Goal: Use online tool/utility: Use online tool/utility

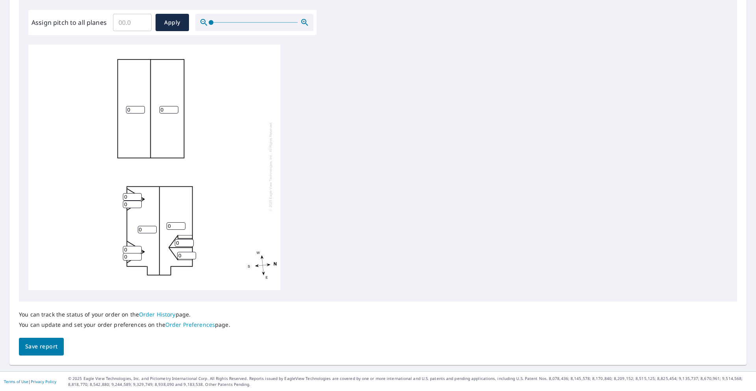
scroll to position [233, 0]
click at [178, 223] on input "0" at bounding box center [176, 225] width 19 height 7
type input "5"
click at [149, 230] on input "0" at bounding box center [147, 228] width 19 height 7
type input "0"
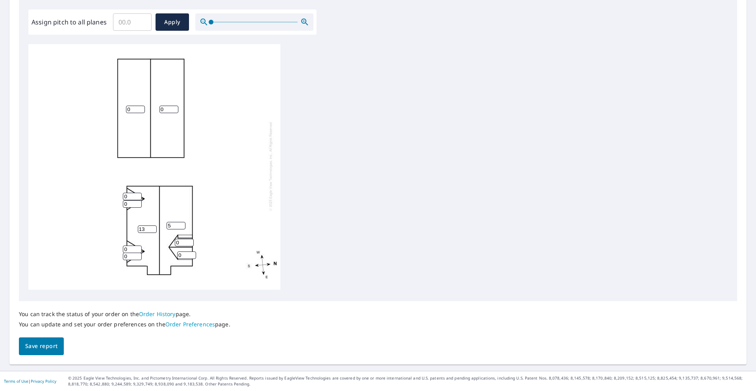
click at [152, 228] on input "13" at bounding box center [147, 228] width 19 height 7
click at [152, 228] on input "14" at bounding box center [147, 228] width 19 height 7
click at [152, 231] on input "1" at bounding box center [147, 228] width 19 height 7
click at [154, 227] on input "2" at bounding box center [147, 228] width 19 height 7
click at [154, 227] on input "3" at bounding box center [147, 228] width 19 height 7
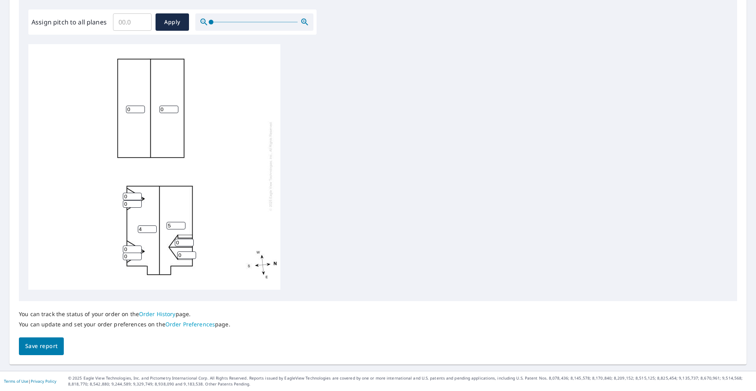
click at [154, 227] on input "4" at bounding box center [147, 228] width 19 height 7
type input "5"
click at [154, 228] on input "5" at bounding box center [147, 228] width 19 height 7
click at [211, 247] on div "0 0 5 5 0 0 0 0 0 0" at bounding box center [154, 165] width 252 height 247
click at [130, 28] on input "Assign pitch to all planes" at bounding box center [132, 22] width 39 height 22
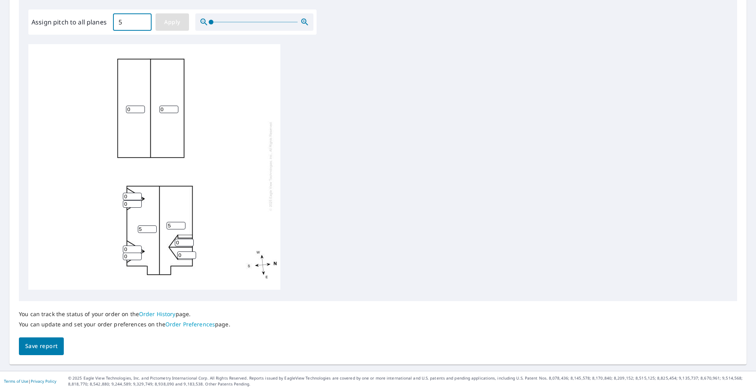
type input "5"
click at [181, 19] on span "Apply" at bounding box center [172, 22] width 21 height 10
type input "5"
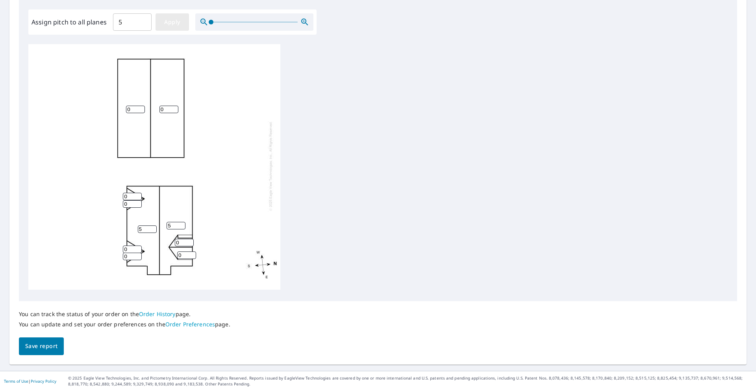
type input "5"
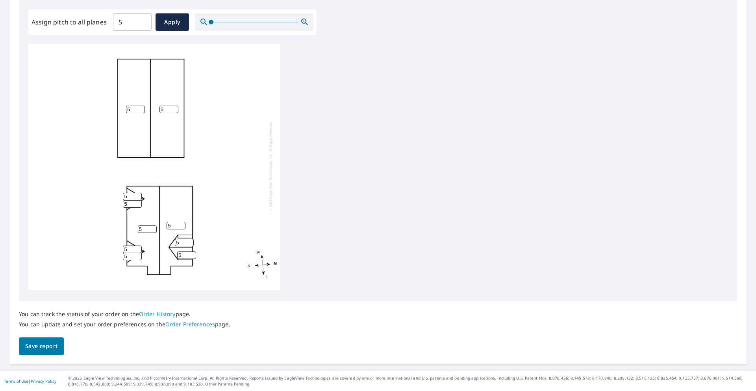
scroll to position [0, 0]
